Goal: Find specific page/section: Find specific page/section

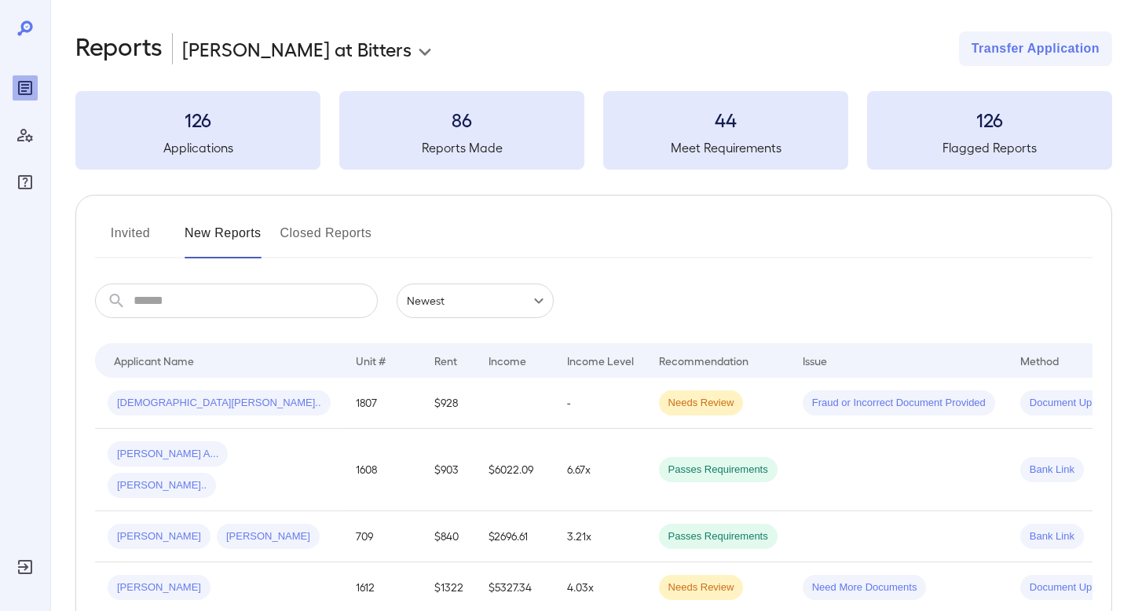
click at [282, 58] on body "**********" at bounding box center [565, 305] width 1131 height 611
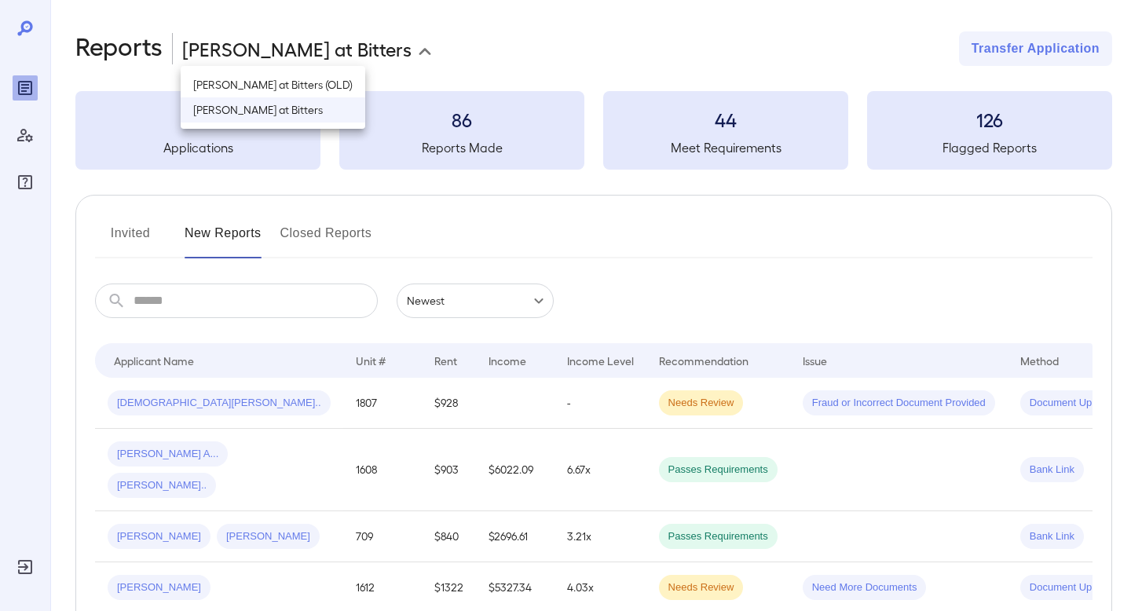
click at [280, 114] on li "[PERSON_NAME] at Bitters" at bounding box center [273, 109] width 185 height 25
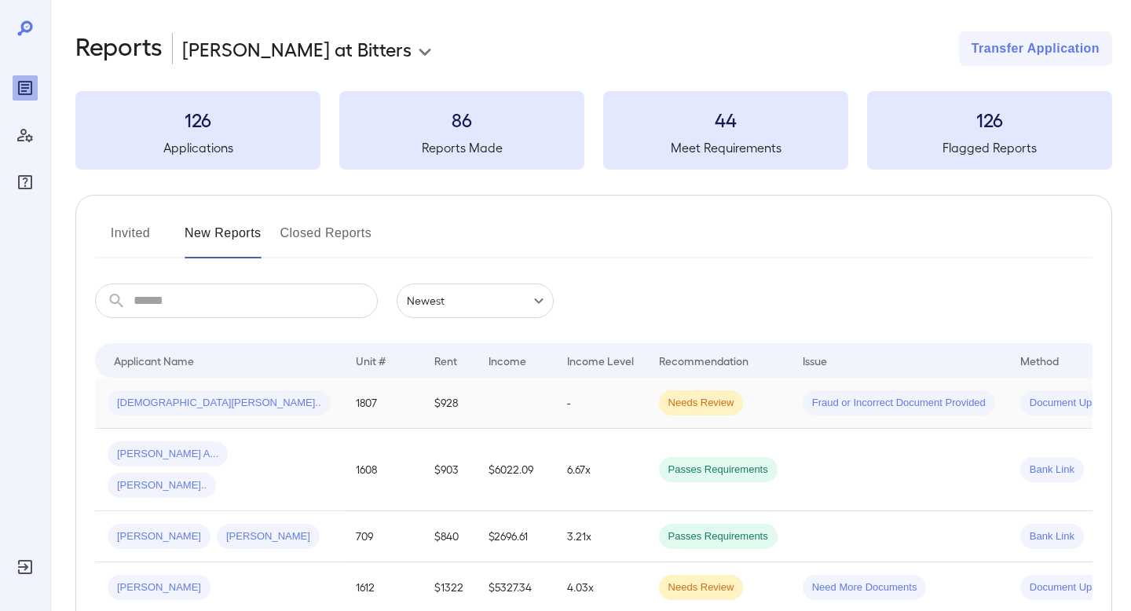
click at [269, 391] on div "[DEMOGRAPHIC_DATA][PERSON_NAME].." at bounding box center [219, 402] width 223 height 25
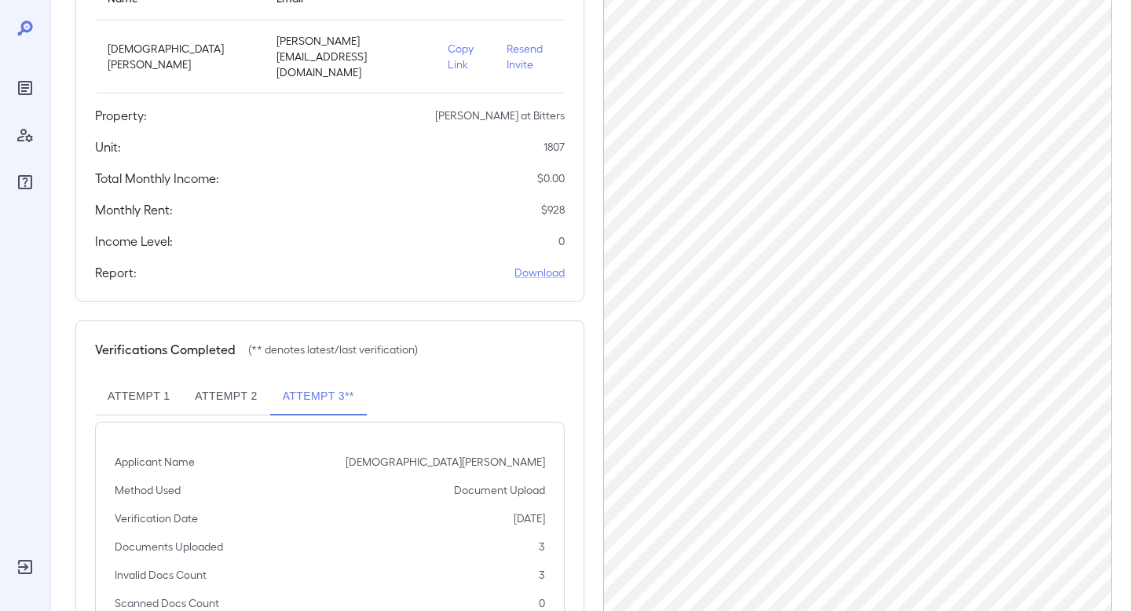
scroll to position [221, 0]
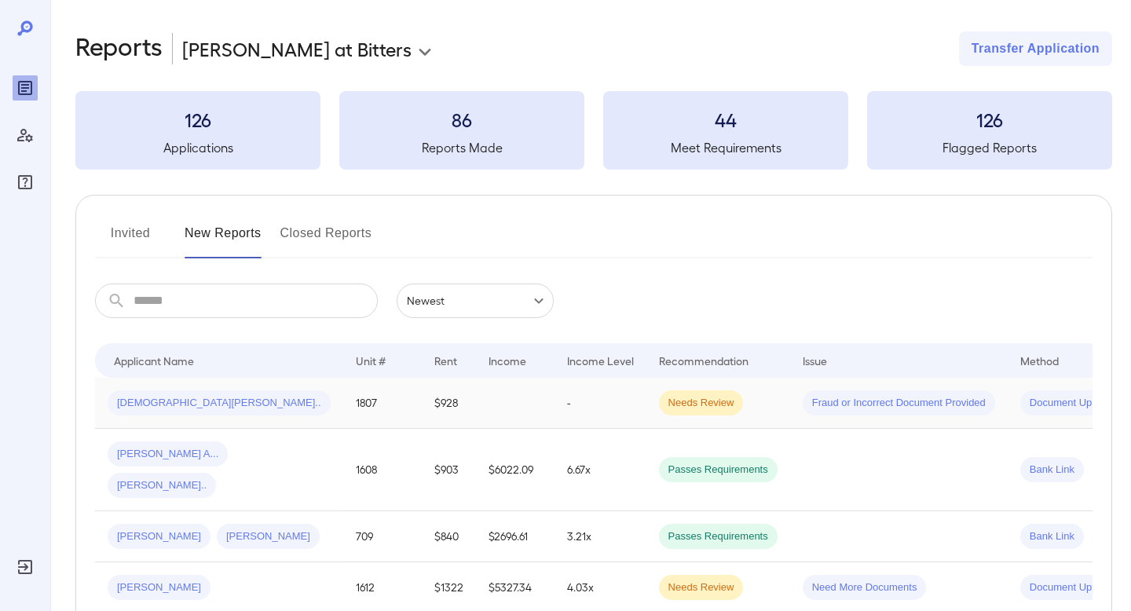
click at [286, 399] on td "[DEMOGRAPHIC_DATA][PERSON_NAME].." at bounding box center [219, 403] width 248 height 51
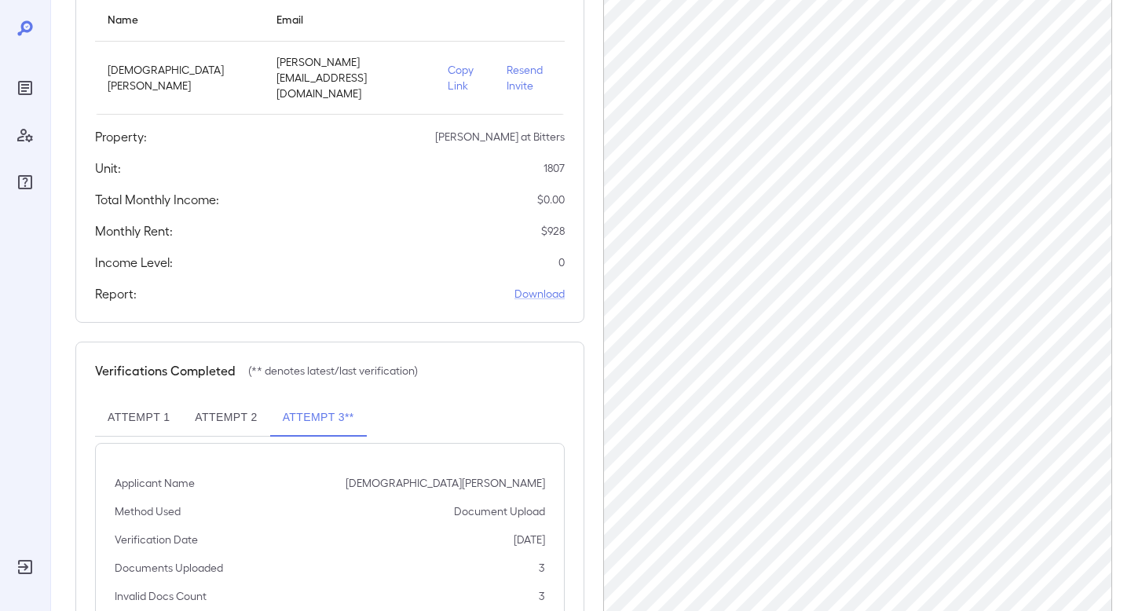
scroll to position [278, 0]
